Goal: Task Accomplishment & Management: Complete application form

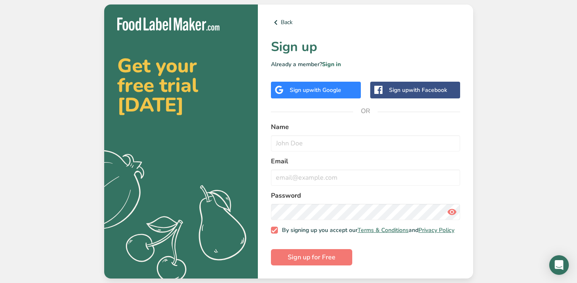
click at [325, 127] on label "Name" at bounding box center [365, 127] width 189 height 10
type input "[PERSON_NAME]"
click at [497, 150] on div "Get your free trial [DATE] .a{fill:#f5f3ed;} Back Sign up Already a member? Sig…" at bounding box center [288, 141] width 577 height 283
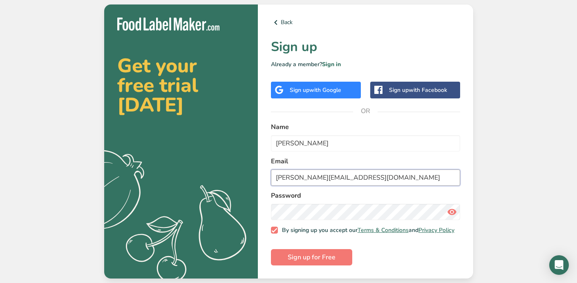
click at [376, 179] on input "[PERSON_NAME][EMAIL_ADDRESS][DOMAIN_NAME]" at bounding box center [365, 178] width 189 height 16
drag, startPoint x: 384, startPoint y: 176, endPoint x: 292, endPoint y: 174, distance: 92.0
click at [292, 174] on input "[PERSON_NAME][EMAIL_ADDRESS][DOMAIN_NAME]" at bounding box center [365, 178] width 189 height 16
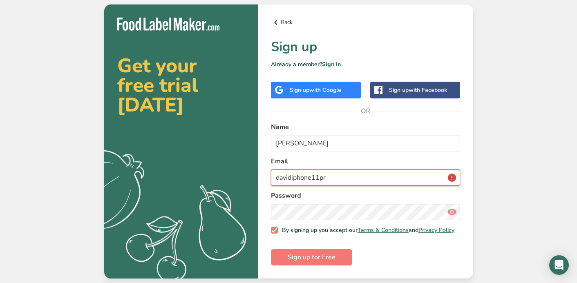
type input "davidiphone11pro"
type input "[EMAIL_ADDRESS][DOMAIN_NAME]"
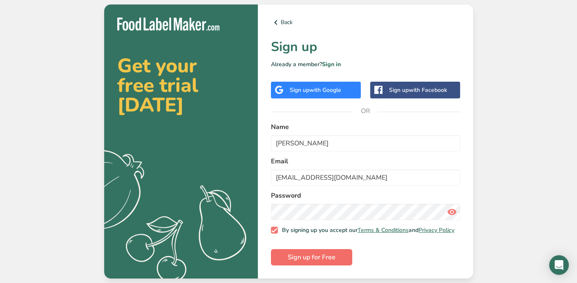
click at [317, 255] on span "Sign up for Free" at bounding box center [312, 258] width 48 height 10
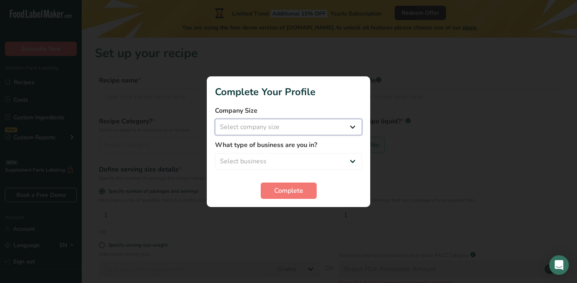
select select "1"
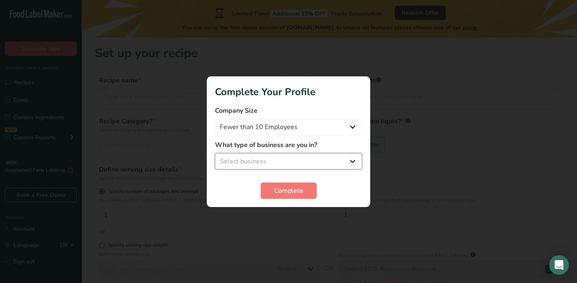
select select "8"
click at [288, 192] on span "Complete" at bounding box center [288, 191] width 29 height 10
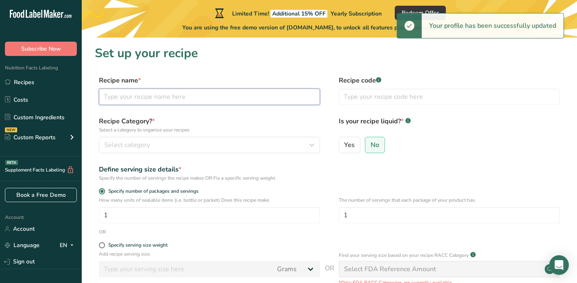
click at [164, 100] on input "text" at bounding box center [209, 97] width 221 height 16
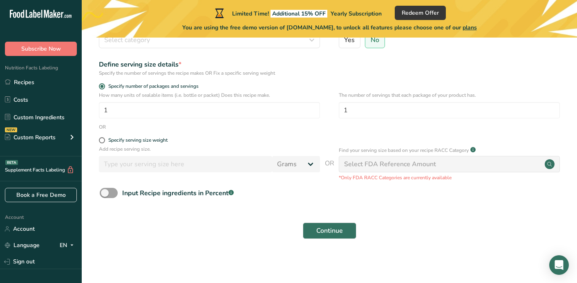
scroll to position [105, 0]
click at [409, 163] on div "Select FDA Reference Amount" at bounding box center [390, 165] width 92 height 10
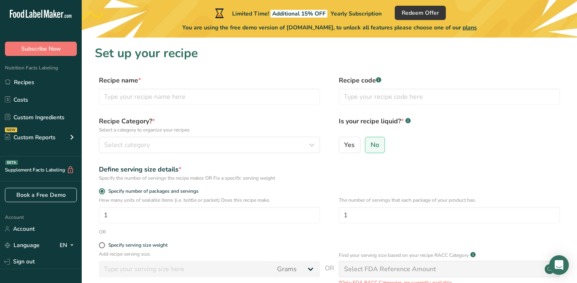
scroll to position [0, 0]
